Goal: Task Accomplishment & Management: Manage account settings

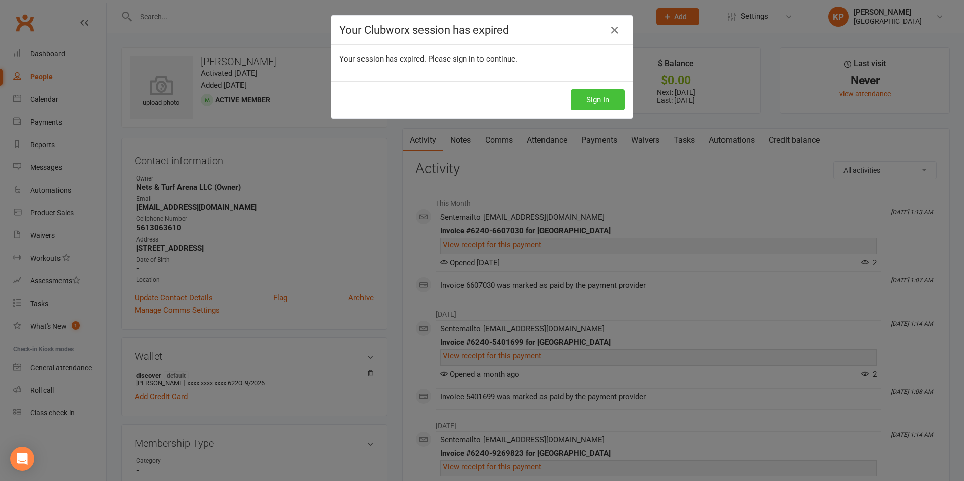
click at [594, 106] on button "Sign In" at bounding box center [598, 99] width 54 height 21
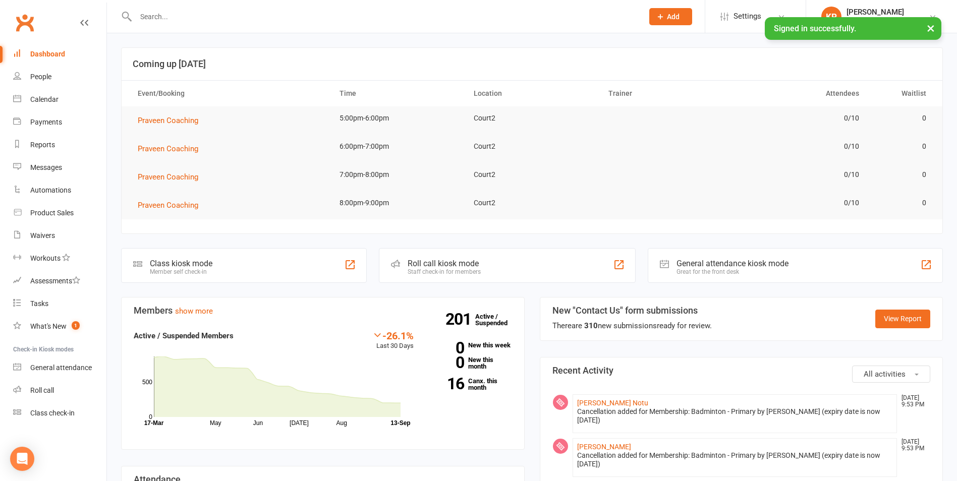
click at [180, 14] on input "text" at bounding box center [384, 17] width 503 height 14
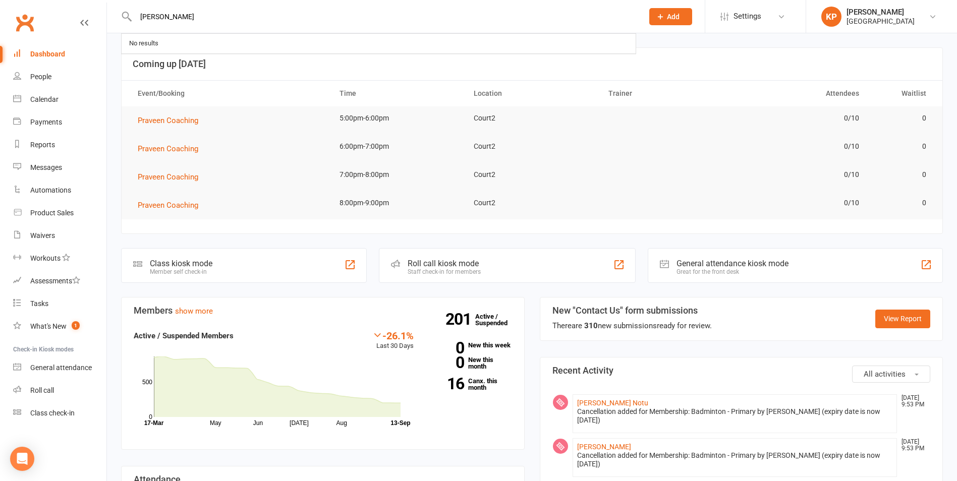
type input "kiruba"
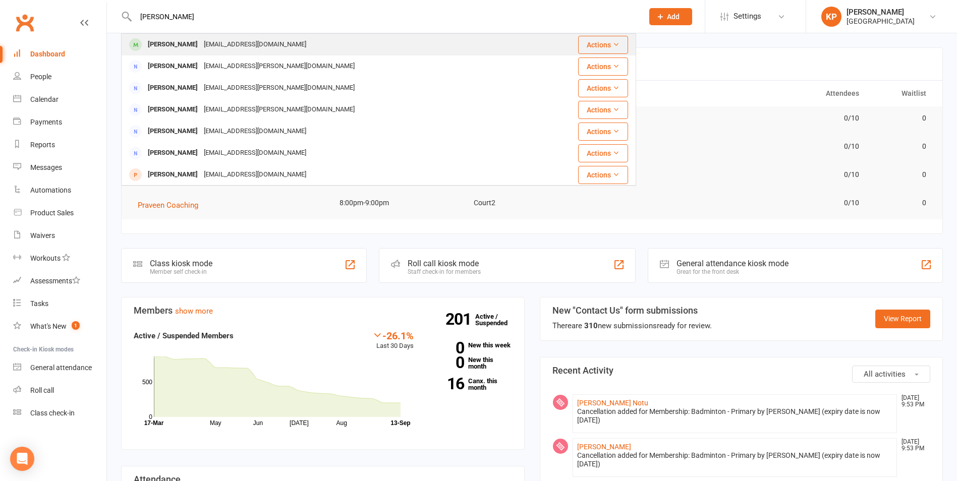
click at [224, 48] on div "[EMAIL_ADDRESS][DOMAIN_NAME]" at bounding box center [255, 44] width 108 height 15
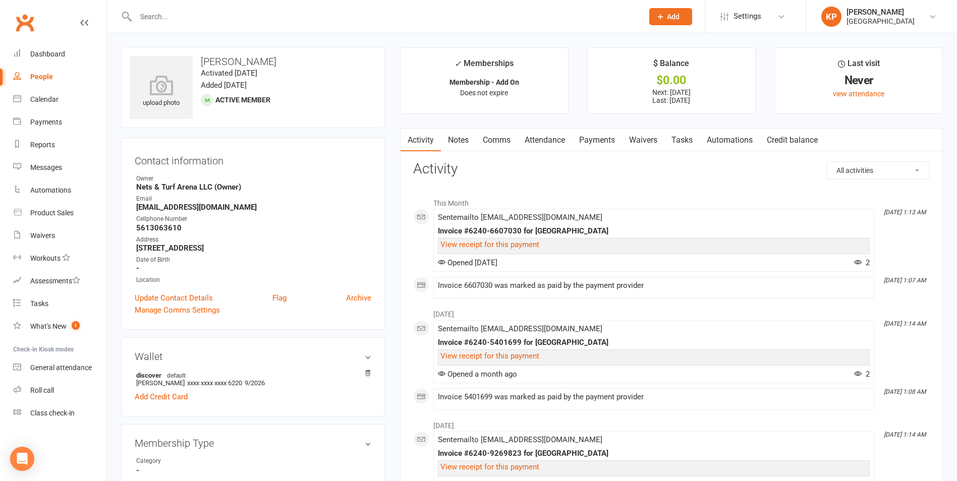
click at [588, 139] on link "Payments" at bounding box center [597, 140] width 50 height 23
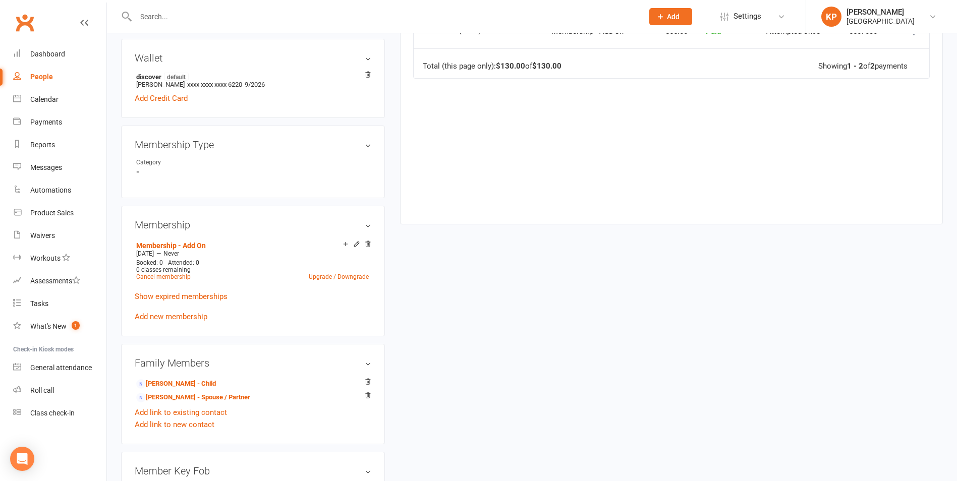
scroll to position [303, 0]
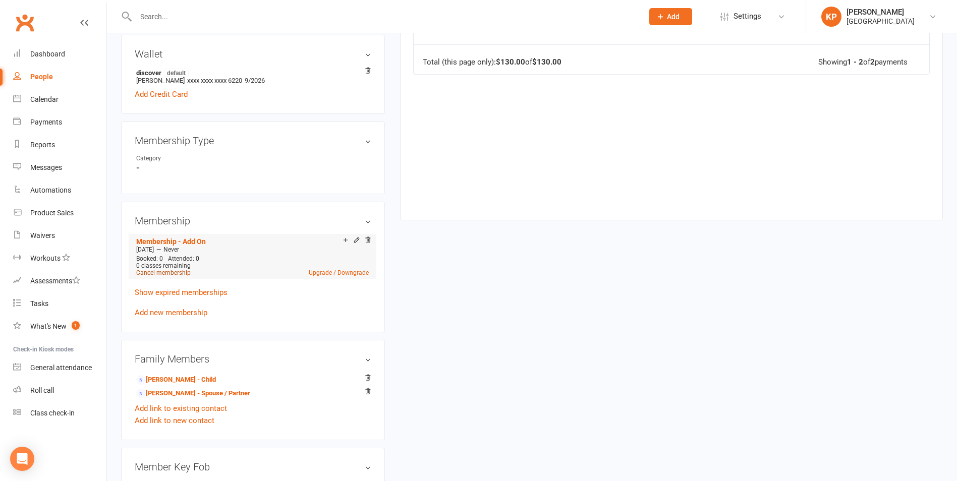
click at [176, 272] on link "Cancel membership" at bounding box center [163, 272] width 54 height 7
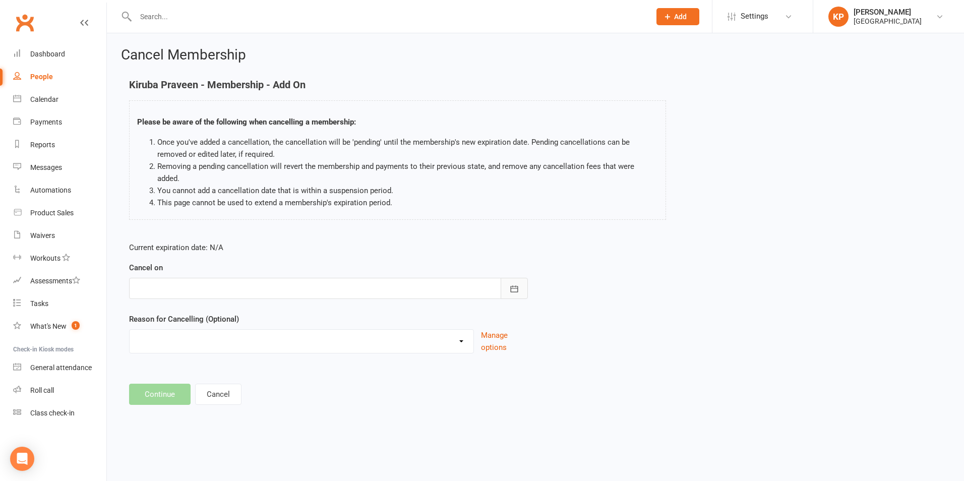
click at [527, 278] on button "button" at bounding box center [514, 288] width 27 height 21
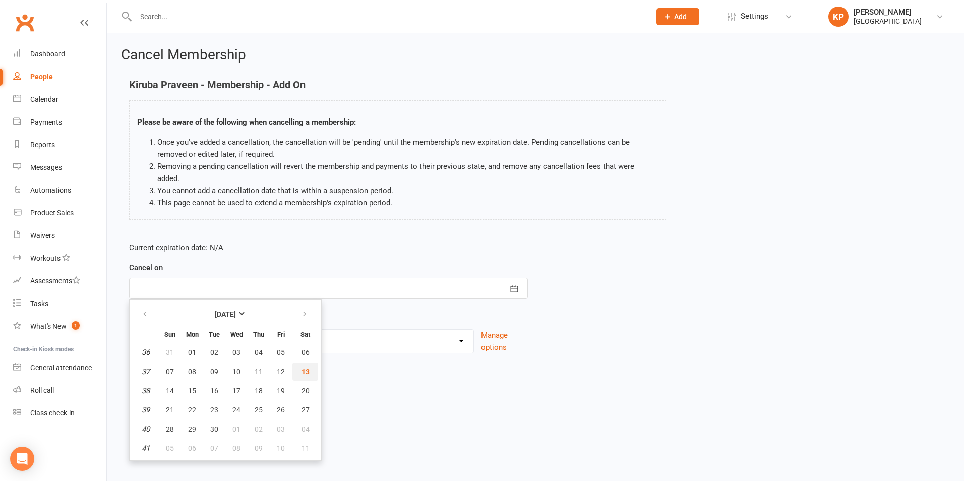
click at [302, 363] on button "13" at bounding box center [306, 372] width 26 height 18
type input "13 Sep 2025"
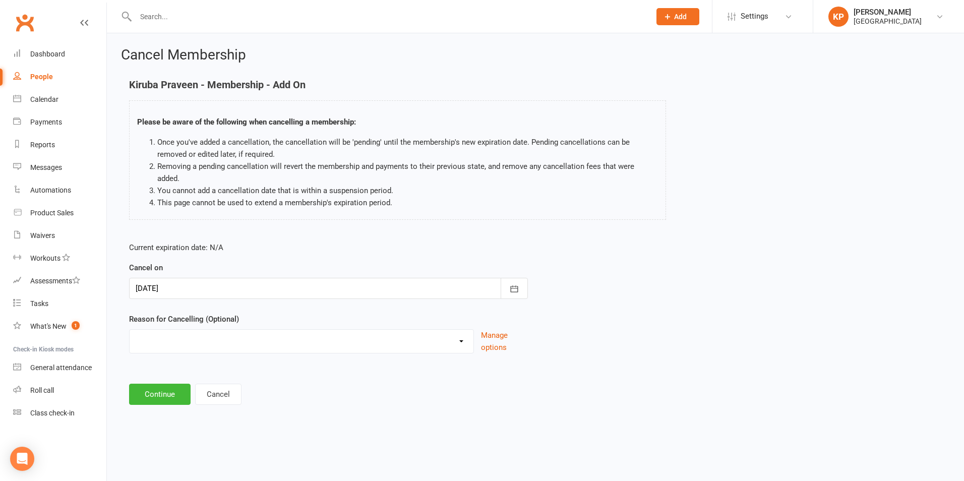
click at [373, 330] on select "Annual Membership - No longer available after 12/31/2023 Coach Requested to can…" at bounding box center [302, 340] width 344 height 20
select select "6"
click at [130, 330] on select "Annual Membership - No longer available after 12/31/2023 Coach Requested to can…" at bounding box center [302, 340] width 344 height 20
click at [164, 384] on button "Continue" at bounding box center [160, 394] width 62 height 21
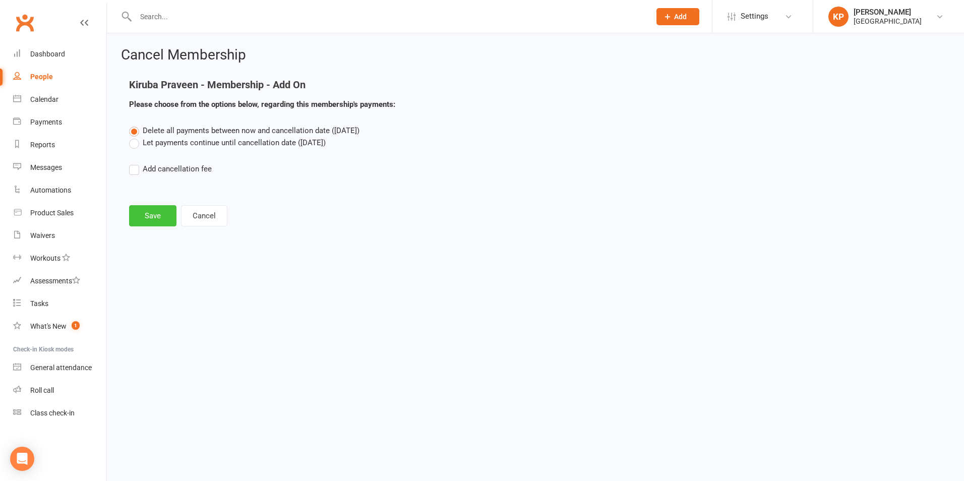
click at [166, 212] on button "Save" at bounding box center [152, 215] width 47 height 21
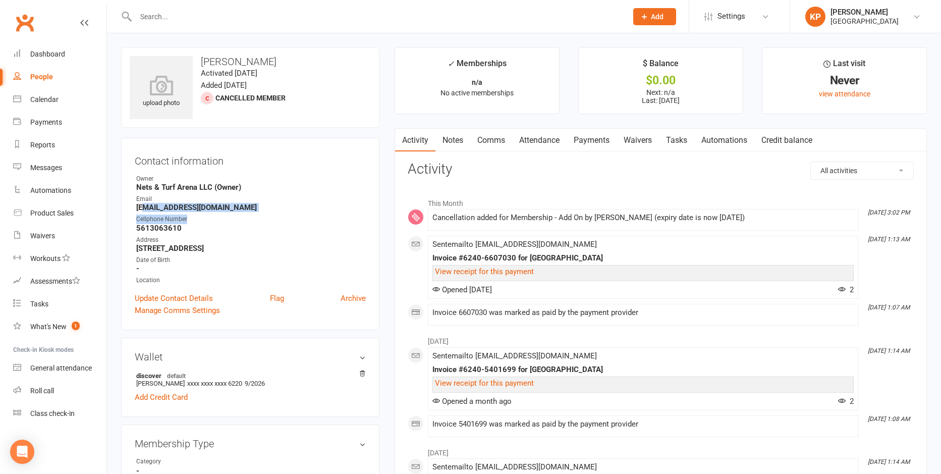
drag, startPoint x: 241, startPoint y: 213, endPoint x: 141, endPoint y: 210, distance: 99.9
click at [141, 210] on ul "Owner Nets & Turf Arena LLC (Owner) Email kirubapraveen24@gmail.com Cellphone N…" at bounding box center [250, 229] width 231 height 111
drag, startPoint x: 141, startPoint y: 210, endPoint x: 262, endPoint y: 221, distance: 121.0
click at [262, 221] on div "Cellphone Number" at bounding box center [250, 219] width 229 height 10
drag, startPoint x: 246, startPoint y: 209, endPoint x: 138, endPoint y: 210, distance: 107.9
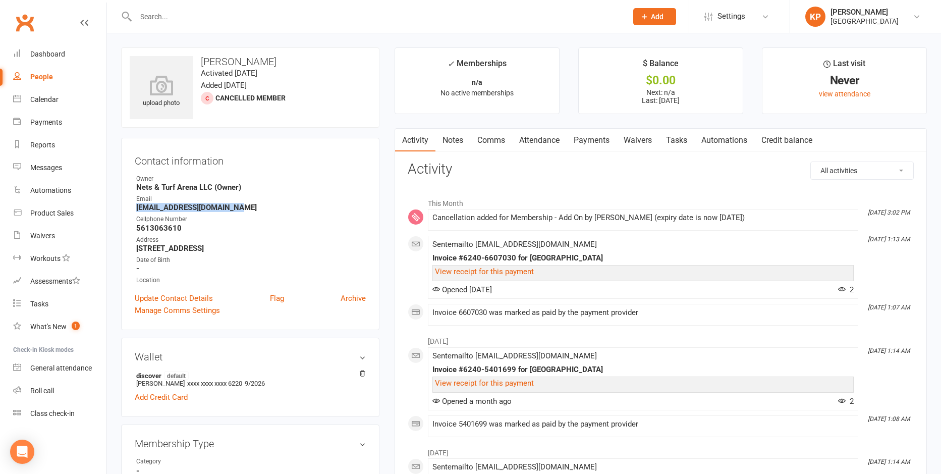
click at [138, 210] on strong "[EMAIL_ADDRESS][DOMAIN_NAME]" at bounding box center [250, 207] width 229 height 9
copy strong "[EMAIL_ADDRESS][DOMAIN_NAME]"
click at [171, 228] on strong "5613063610" at bounding box center [250, 227] width 229 height 9
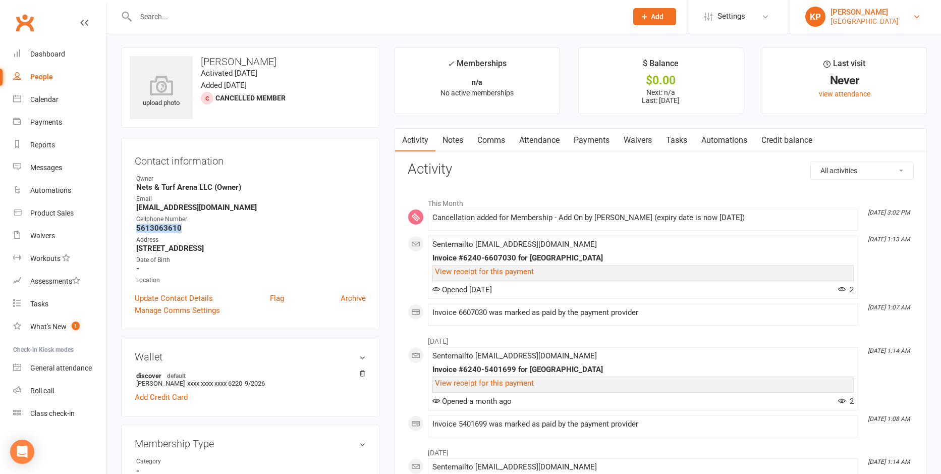
copy strong "5613063610"
